Goal: Transaction & Acquisition: Purchase product/service

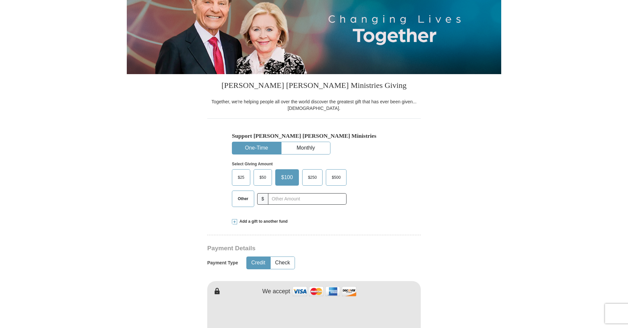
scroll to position [96, 0]
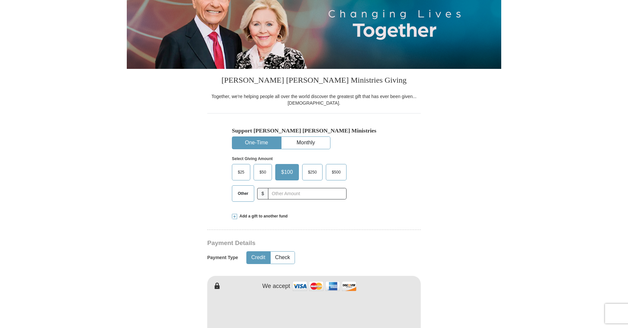
click at [244, 196] on span "Other" at bounding box center [242, 194] width 17 height 10
click at [0, 0] on input "Other" at bounding box center [0, 0] width 0 height 0
click at [234, 216] on span at bounding box center [234, 216] width 5 height 5
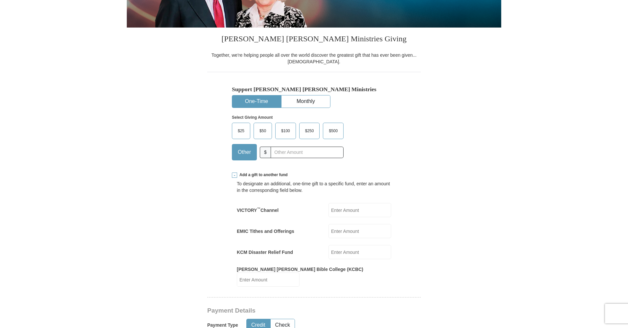
scroll to position [142, 0]
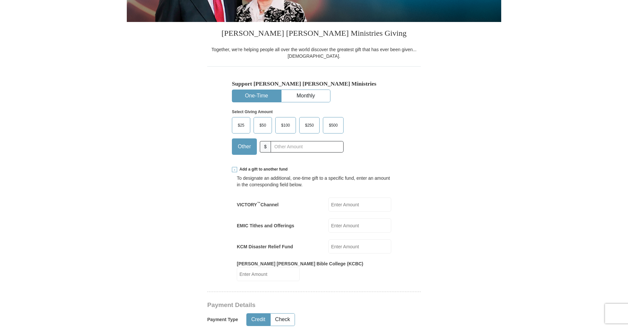
click at [349, 227] on input "EMIC Tithes and Offerings" at bounding box center [359, 226] width 63 height 14
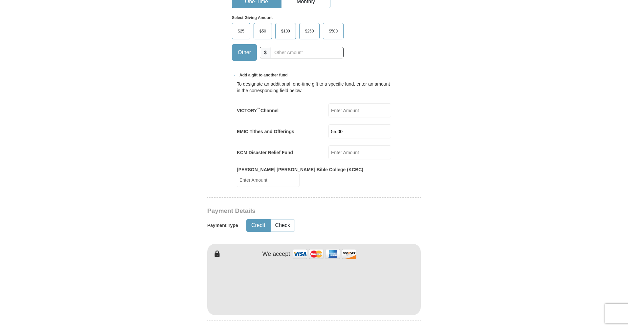
scroll to position [243, 0]
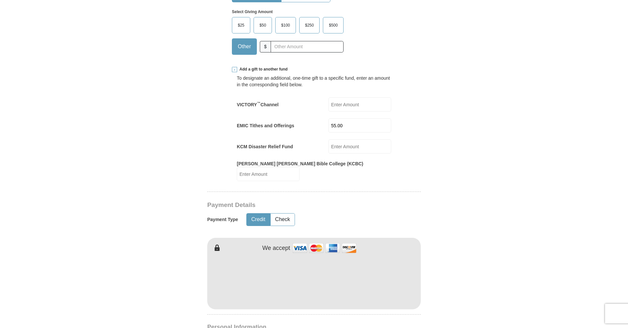
type input "55.00"
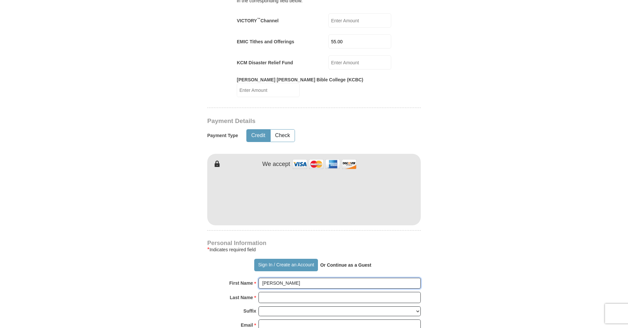
scroll to position [327, 0]
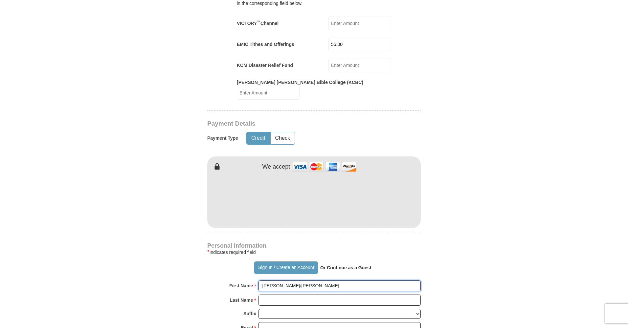
type input "[PERSON_NAME]/[PERSON_NAME]"
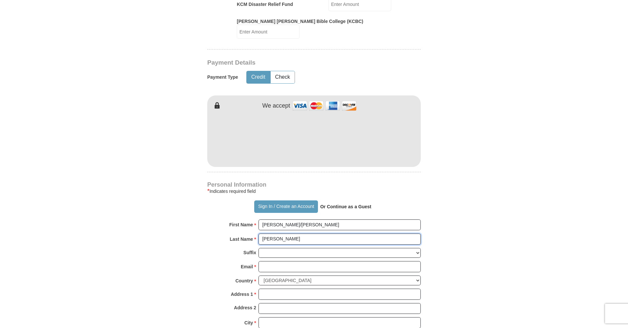
scroll to position [396, 0]
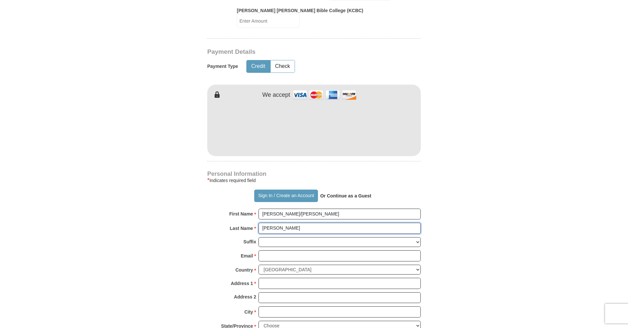
type input "[PERSON_NAME]"
type input "[EMAIL_ADDRESS][DOMAIN_NAME]"
click at [446, 270] on form "Already have an account? Sign in for faster giving. Don't have an account? Crea…" at bounding box center [314, 92] width 374 height 925
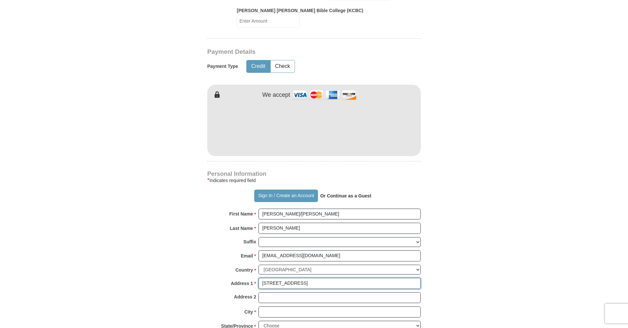
type input "[STREET_ADDRESS]"
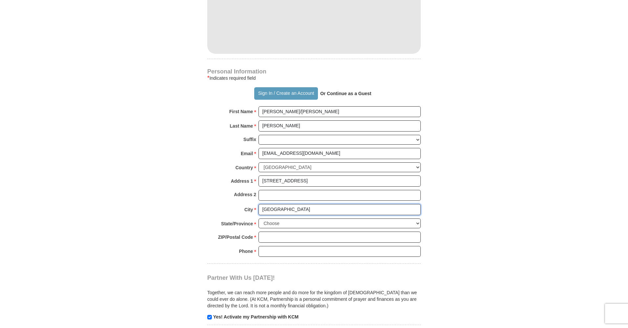
scroll to position [507, 0]
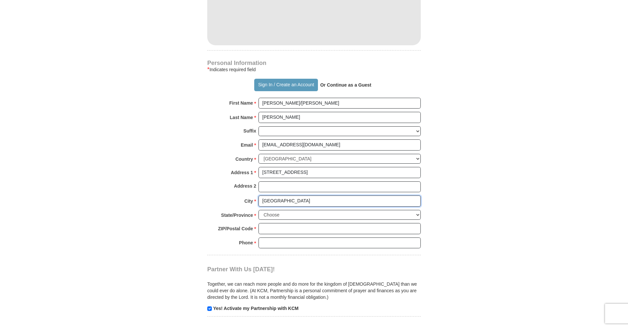
type input "[GEOGRAPHIC_DATA]"
select select "NH"
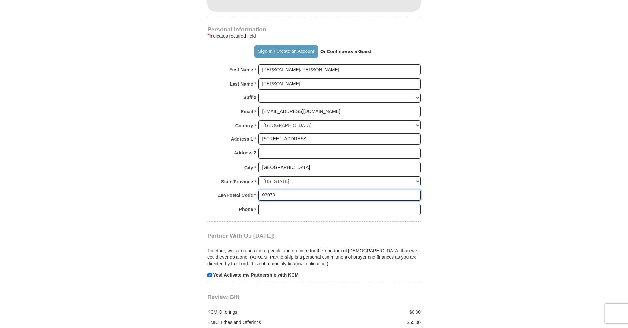
scroll to position [547, 0]
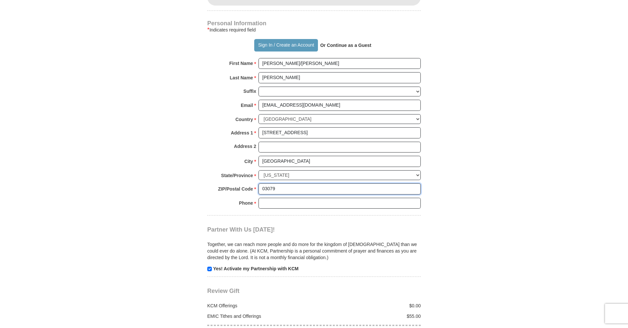
type input "03079"
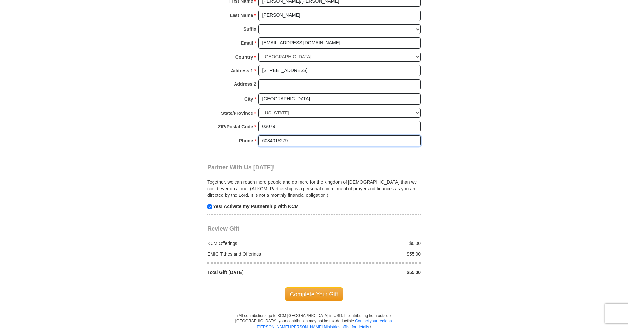
scroll to position [610, 0]
type input "6034015279"
click at [210, 204] on input "checkbox" at bounding box center [209, 206] width 5 height 5
checkbox input "false"
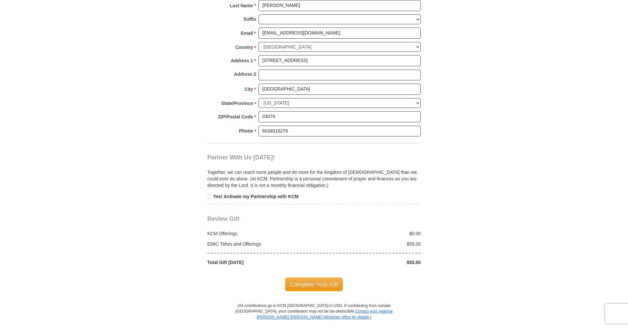
scroll to position [621, 0]
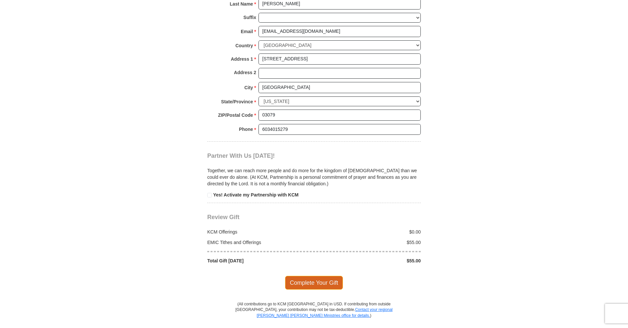
click at [319, 276] on span "Complete Your Gift" at bounding box center [314, 283] width 58 height 14
